Goal: Task Accomplishment & Management: Use online tool/utility

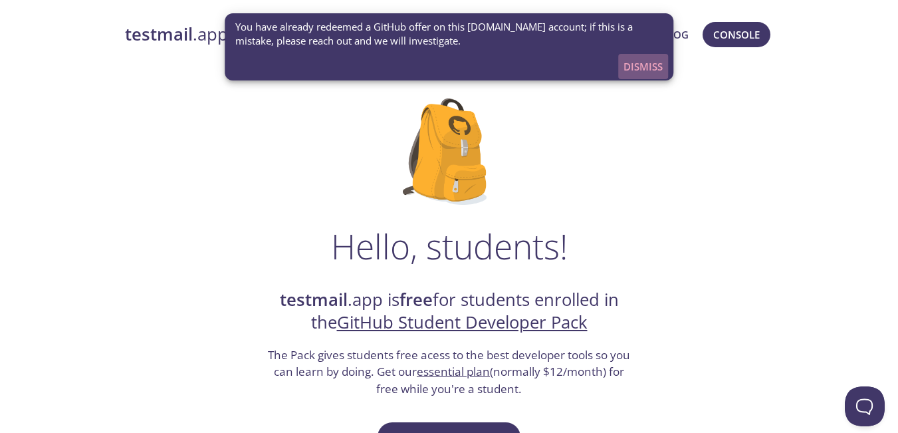
click at [628, 64] on span "Dismiss" at bounding box center [643, 66] width 39 height 17
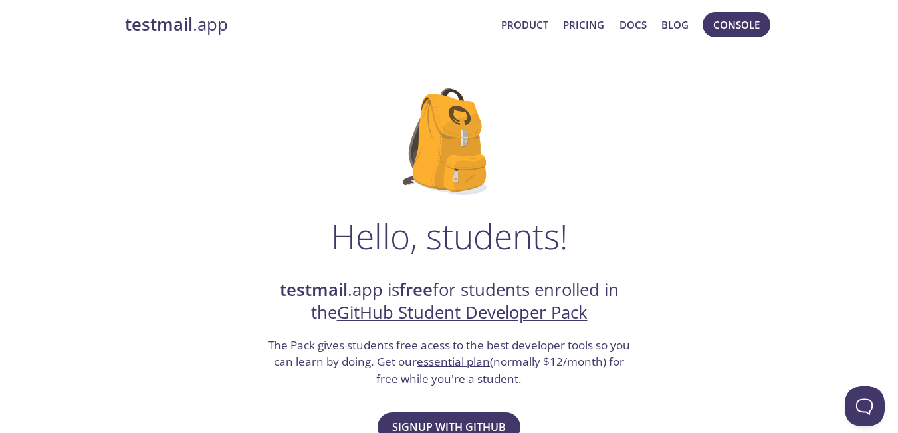
scroll to position [332, 0]
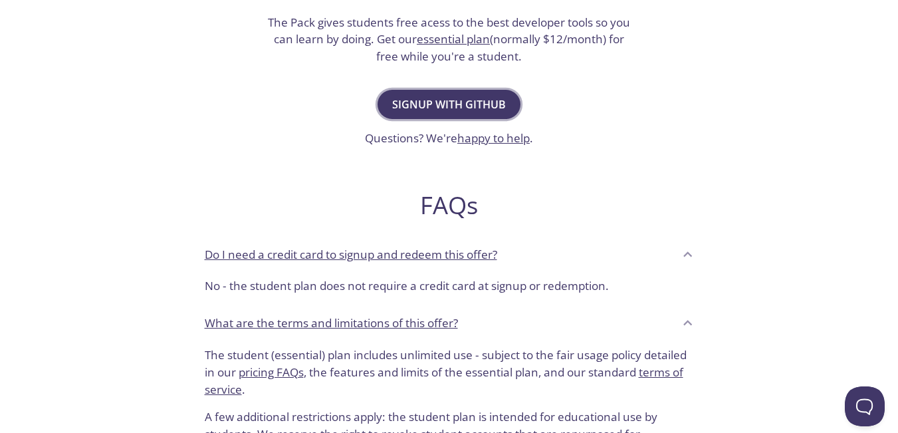
click at [451, 105] on span "Signup with GitHub" at bounding box center [449, 104] width 114 height 19
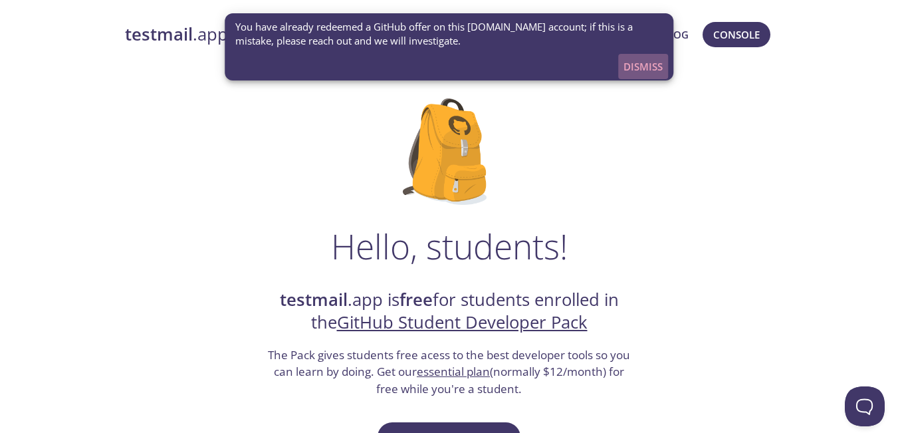
click at [644, 75] on span "Dismiss" at bounding box center [643, 66] width 39 height 17
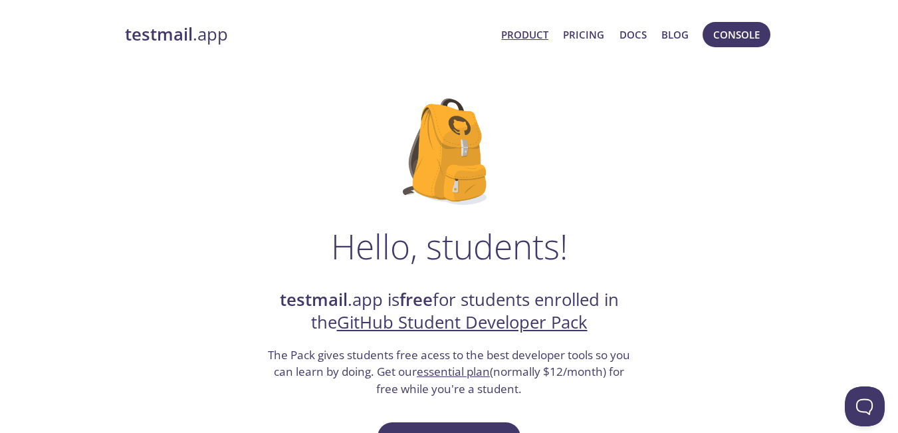
click at [529, 41] on link "Product" at bounding box center [524, 34] width 47 height 17
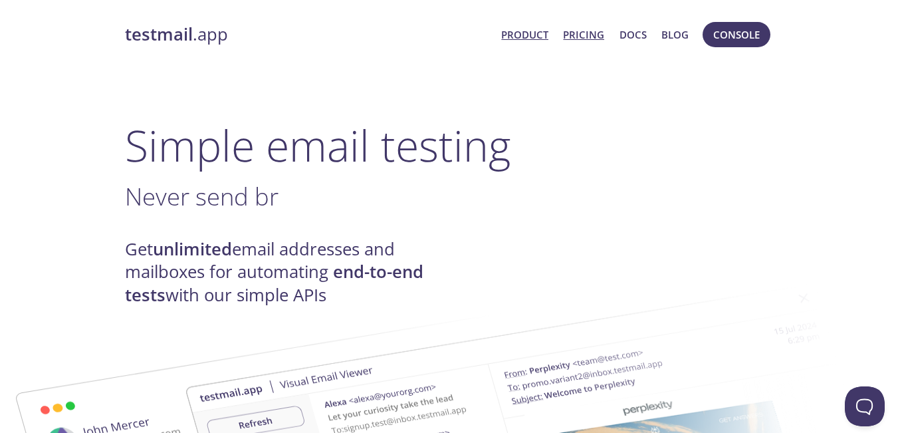
click at [597, 34] on link "Pricing" at bounding box center [583, 34] width 41 height 17
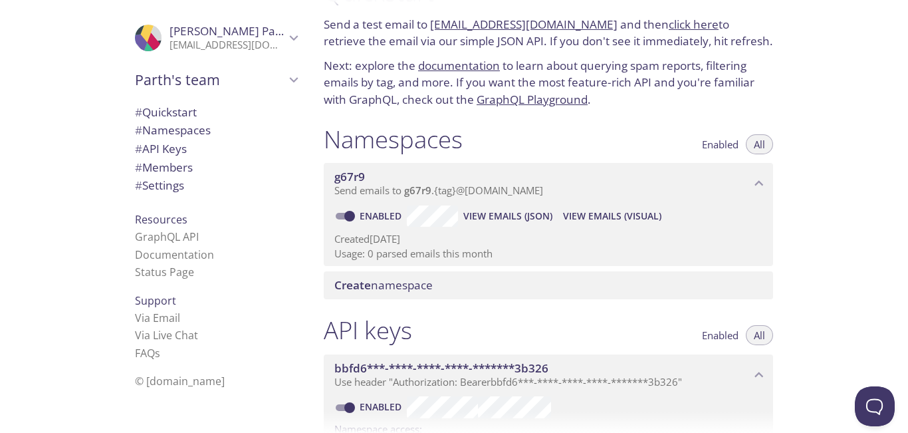
scroll to position [66, 0]
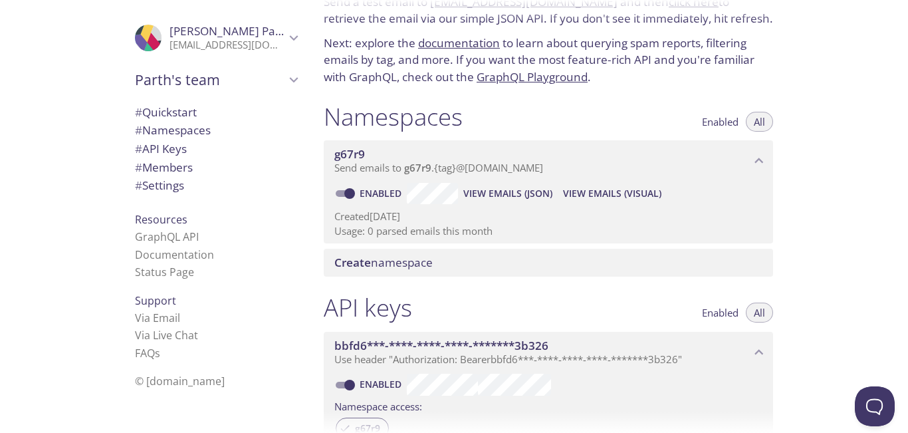
click at [487, 196] on span "View Emails (JSON)" at bounding box center [507, 194] width 89 height 16
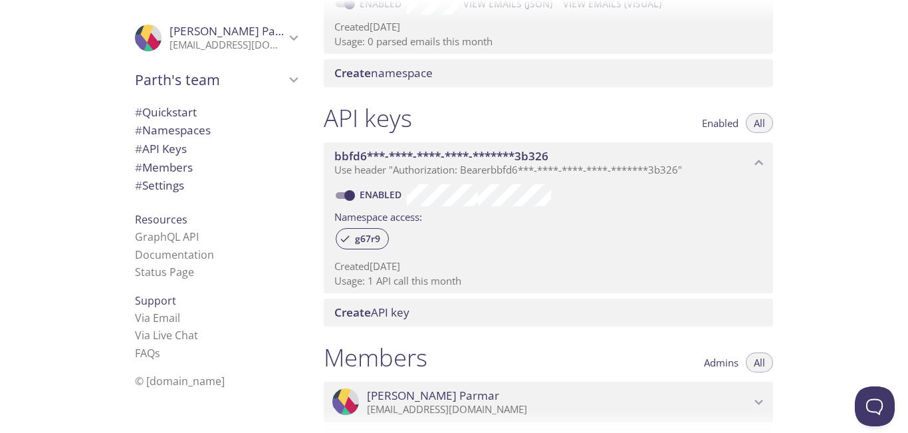
scroll to position [266, 0]
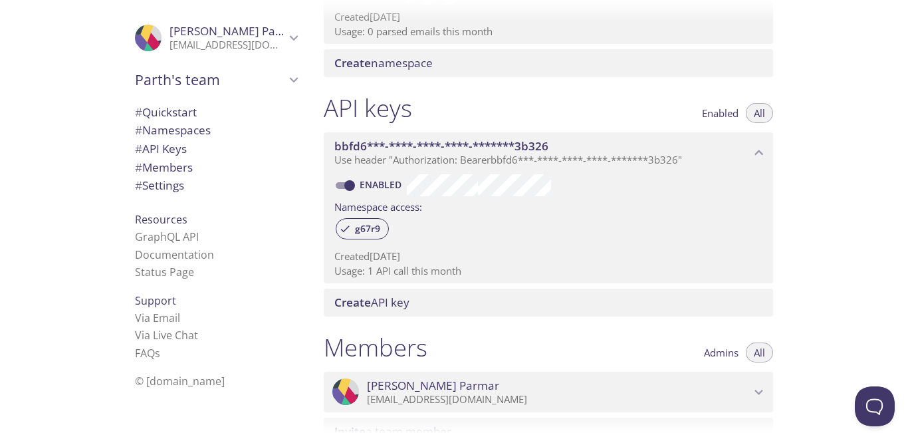
click at [694, 141] on span "bbfd6***-****-****-****-*******3b326" at bounding box center [542, 146] width 416 height 15
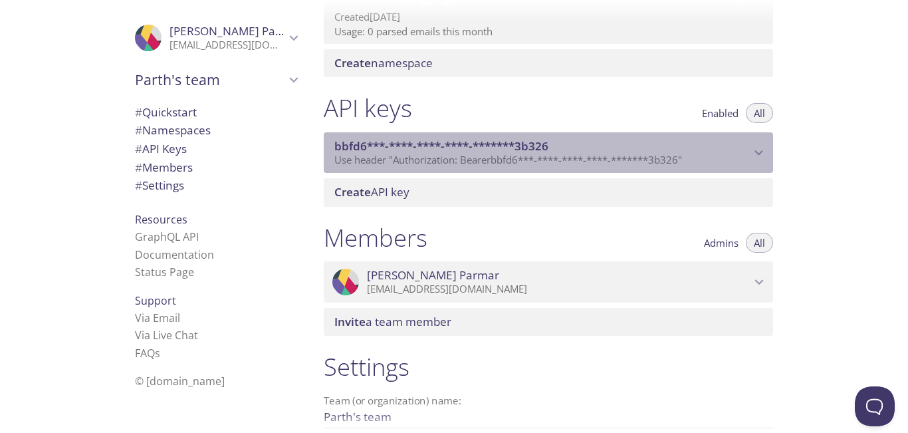
click at [694, 141] on span "bbfd6***-****-****-****-*******3b326" at bounding box center [542, 146] width 416 height 15
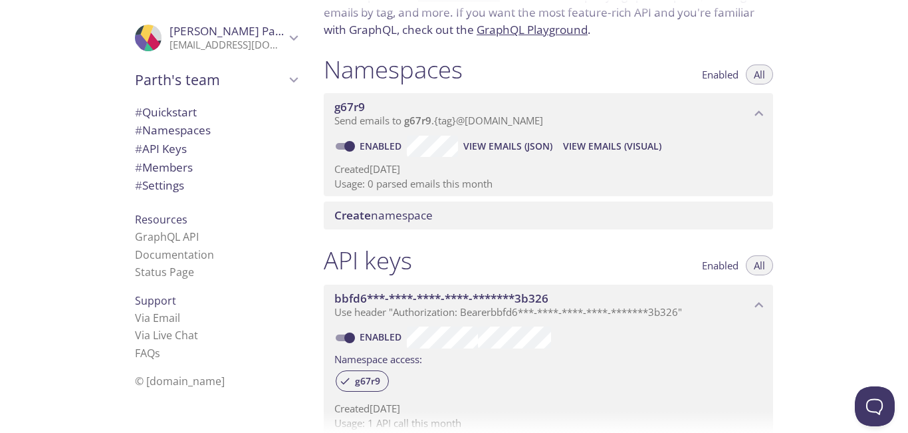
scroll to position [0, 0]
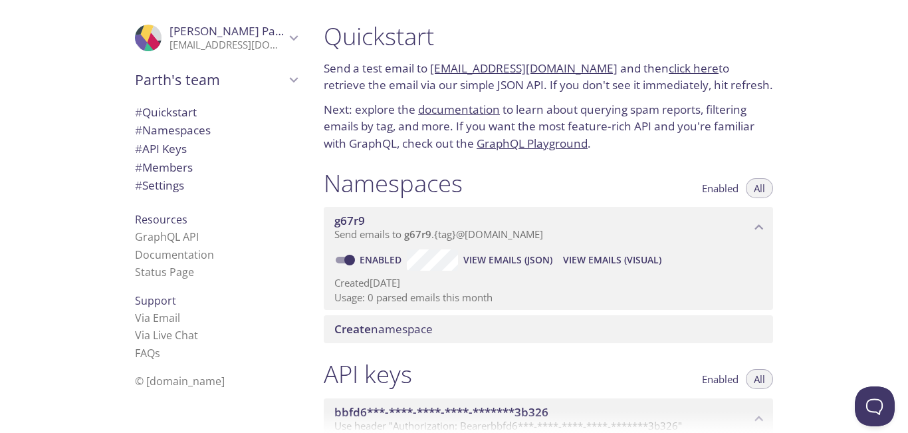
click at [459, 239] on span "Send emails to g67r9 . {tag} @inbox.testmail.app" at bounding box center [438, 233] width 209 height 13
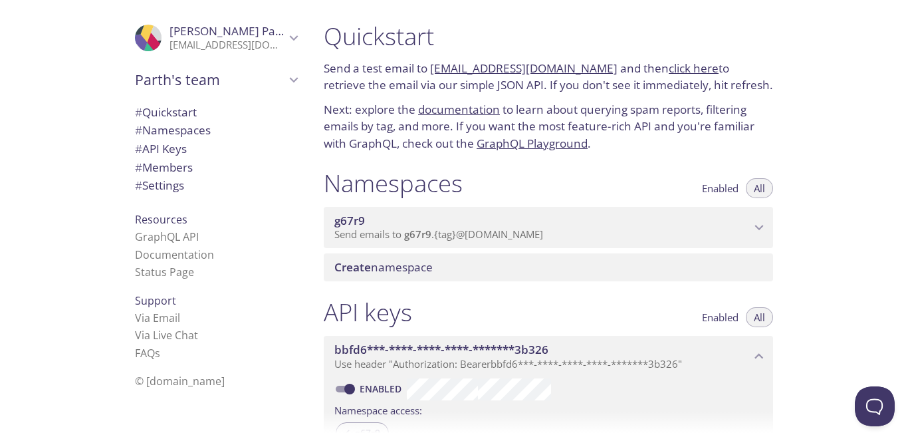
click at [459, 239] on span "Send emails to g67r9 . {tag} @inbox.testmail.app" at bounding box center [438, 233] width 209 height 13
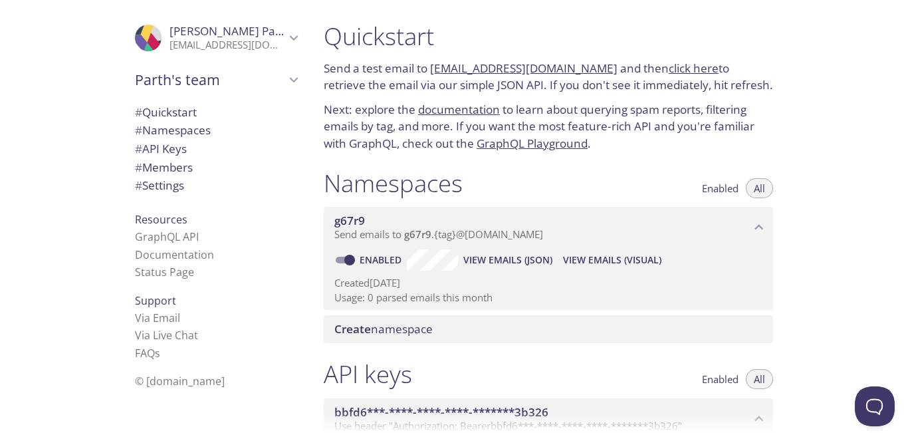
click at [630, 259] on span "View Emails (Visual)" at bounding box center [612, 260] width 98 height 16
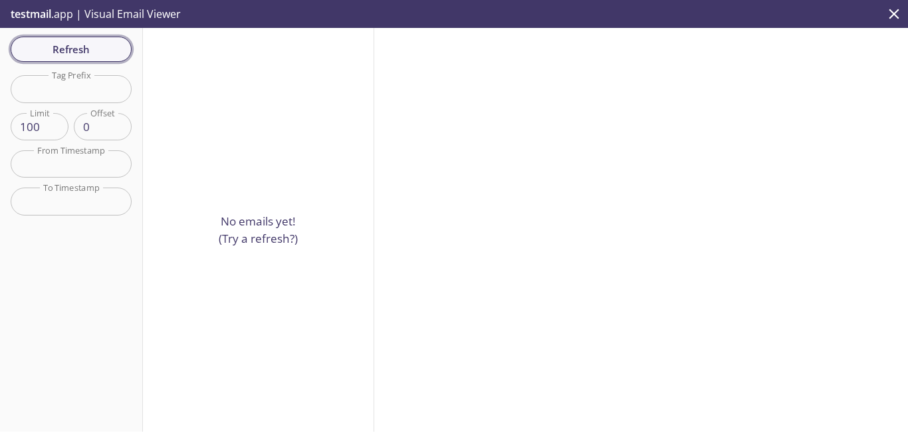
click at [93, 51] on span "Refresh" at bounding box center [71, 49] width 100 height 17
drag, startPoint x: 75, startPoint y: 82, endPoint x: 78, endPoint y: 88, distance: 6.8
click at [76, 84] on input "text" at bounding box center [71, 88] width 121 height 27
click at [893, 19] on icon "close" at bounding box center [894, 13] width 17 height 17
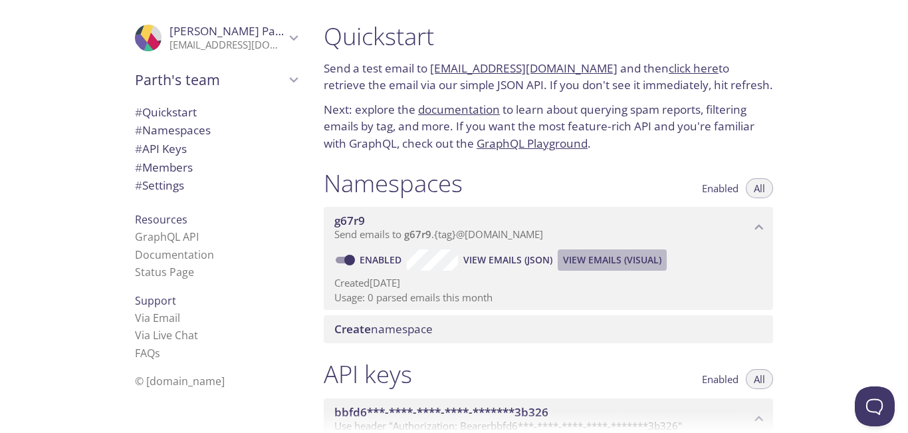
click at [588, 255] on span "View Emails (Visual)" at bounding box center [612, 260] width 98 height 16
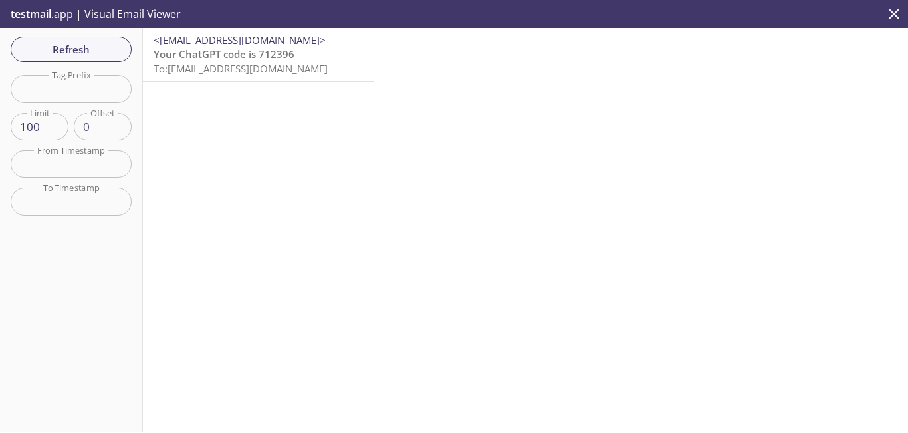
click at [186, 66] on span "To: g67r9.test@inbox.testmail.app" at bounding box center [241, 68] width 174 height 13
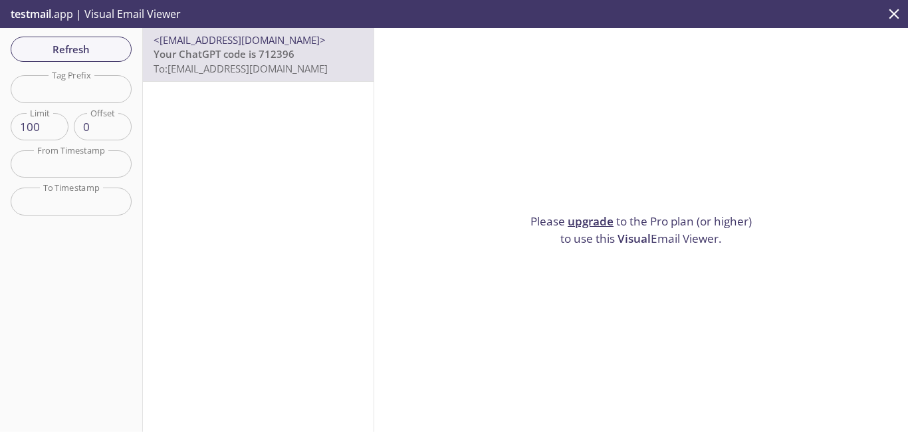
click at [266, 64] on span "To: g67r9.test@inbox.testmail.app" at bounding box center [241, 68] width 174 height 13
click at [579, 215] on link "upgrade" at bounding box center [591, 220] width 46 height 15
